Goal: Transaction & Acquisition: Purchase product/service

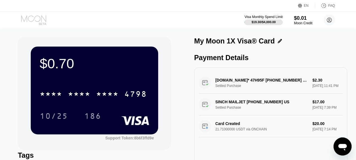
click at [33, 16] on icon at bounding box center [33, 18] width 25 height 6
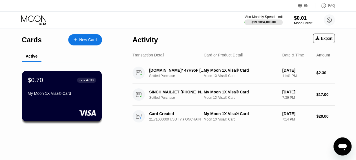
click at [81, 41] on div "New Card" at bounding box center [87, 39] width 17 height 5
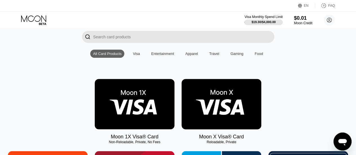
scroll to position [41, 0]
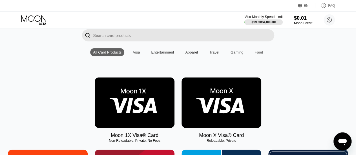
click at [141, 103] on img at bounding box center [135, 102] width 80 height 50
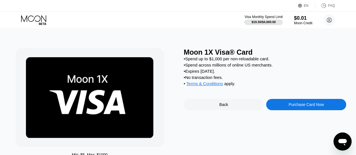
click at [291, 110] on div "Purchase Card Now" at bounding box center [306, 104] width 80 height 11
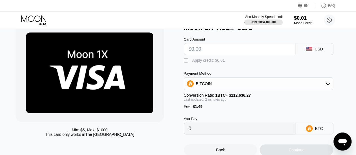
scroll to position [23, 0]
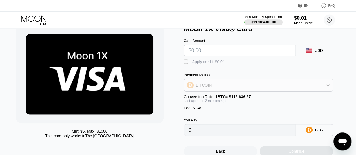
click at [224, 85] on div "BITCOIN" at bounding box center [258, 84] width 149 height 11
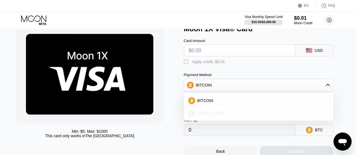
click at [208, 115] on span "USDT on TRON" at bounding box center [211, 113] width 28 height 5
type input "0.00"
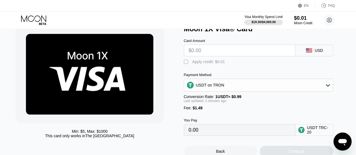
click at [207, 54] on input "text" at bounding box center [239, 50] width 102 height 11
type input "$30"
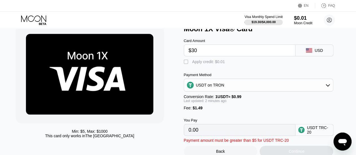
type input "31.81"
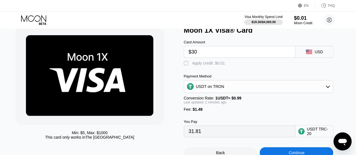
scroll to position [21, 0]
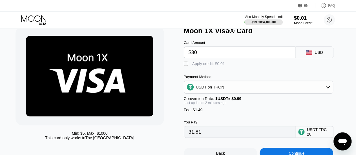
drag, startPoint x: 197, startPoint y: 55, endPoint x: 191, endPoint y: 55, distance: 5.6
click at [191, 55] on input "$30" at bounding box center [239, 52] width 102 height 11
type input "$28"
type input "29.79"
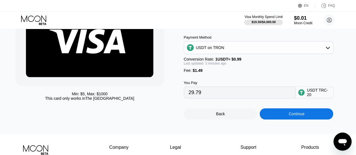
scroll to position [68, 0]
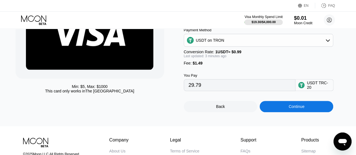
type input "$28"
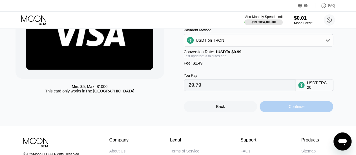
click at [281, 112] on div "Continue" at bounding box center [296, 106] width 74 height 11
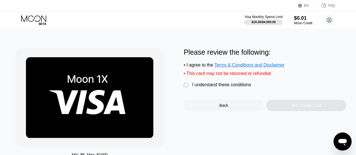
click at [209, 87] on div "I understand these conditions" at bounding box center [221, 84] width 59 height 5
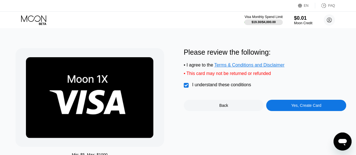
click at [285, 107] on div "Yes, Create Card" at bounding box center [306, 105] width 80 height 11
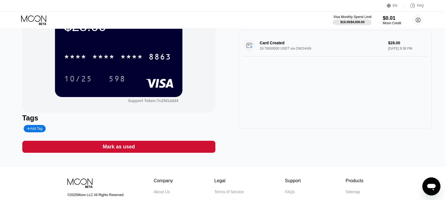
scroll to position [41, 0]
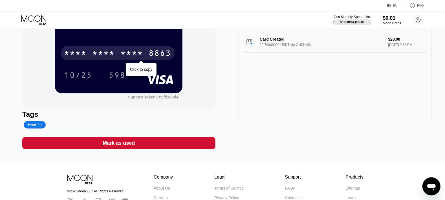
click at [136, 56] on div "* * * *" at bounding box center [131, 53] width 23 height 9
click at [136, 56] on div "2041" at bounding box center [131, 53] width 23 height 9
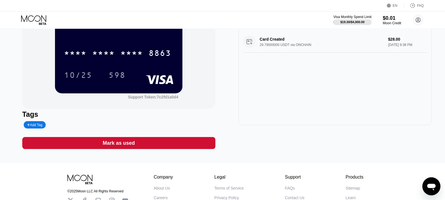
scroll to position [41, 0]
click at [74, 75] on div "10/25" at bounding box center [78, 75] width 28 height 9
click at [116, 78] on div "598" at bounding box center [116, 75] width 17 height 9
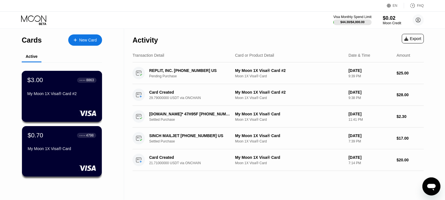
click at [66, 96] on div "My Moon 1X Visa® Card #2" at bounding box center [61, 93] width 69 height 5
